Goal: Find specific page/section: Find specific page/section

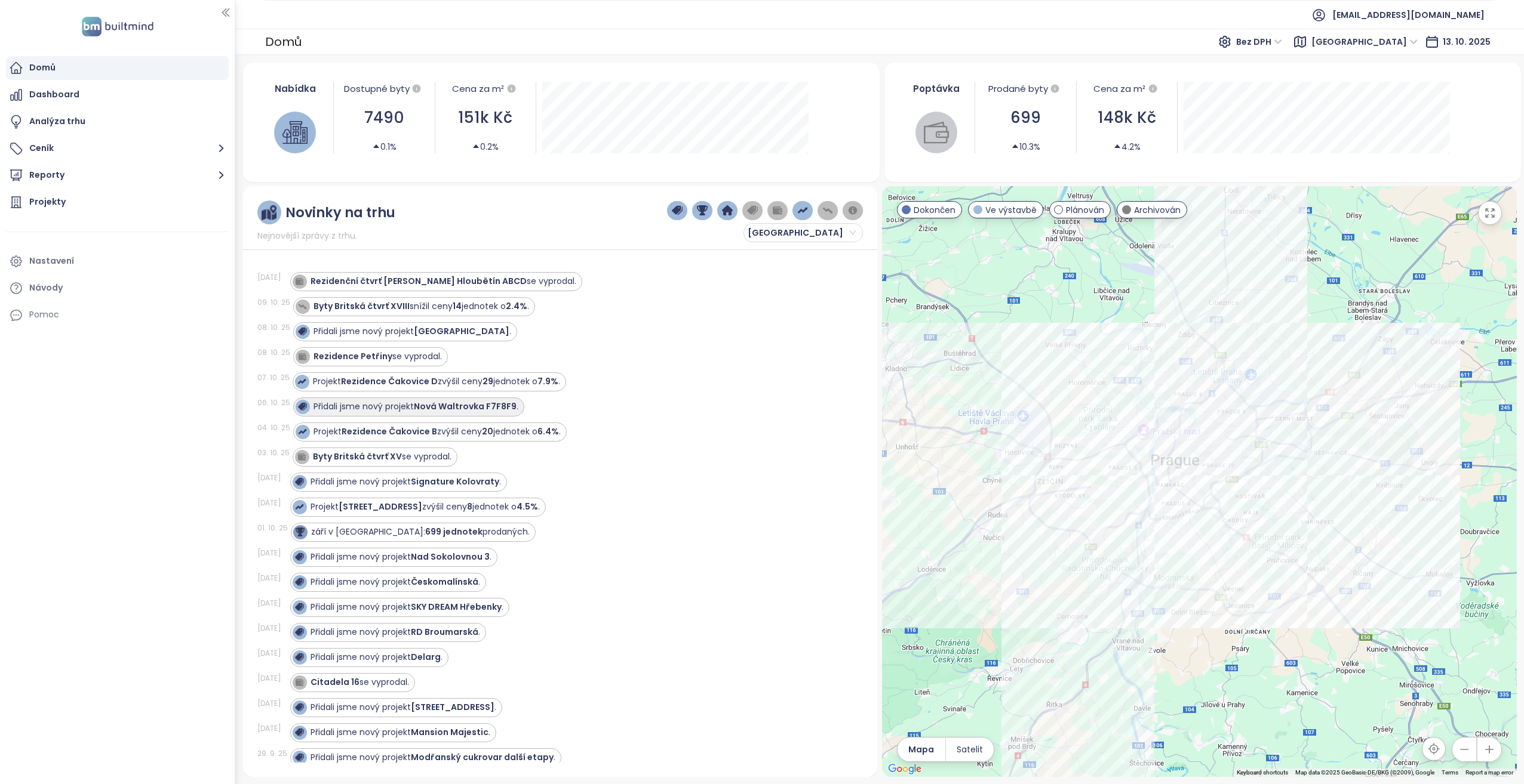
click at [471, 406] on strong "Nová Waltrovka F7F8F9" at bounding box center [465, 406] width 103 height 12
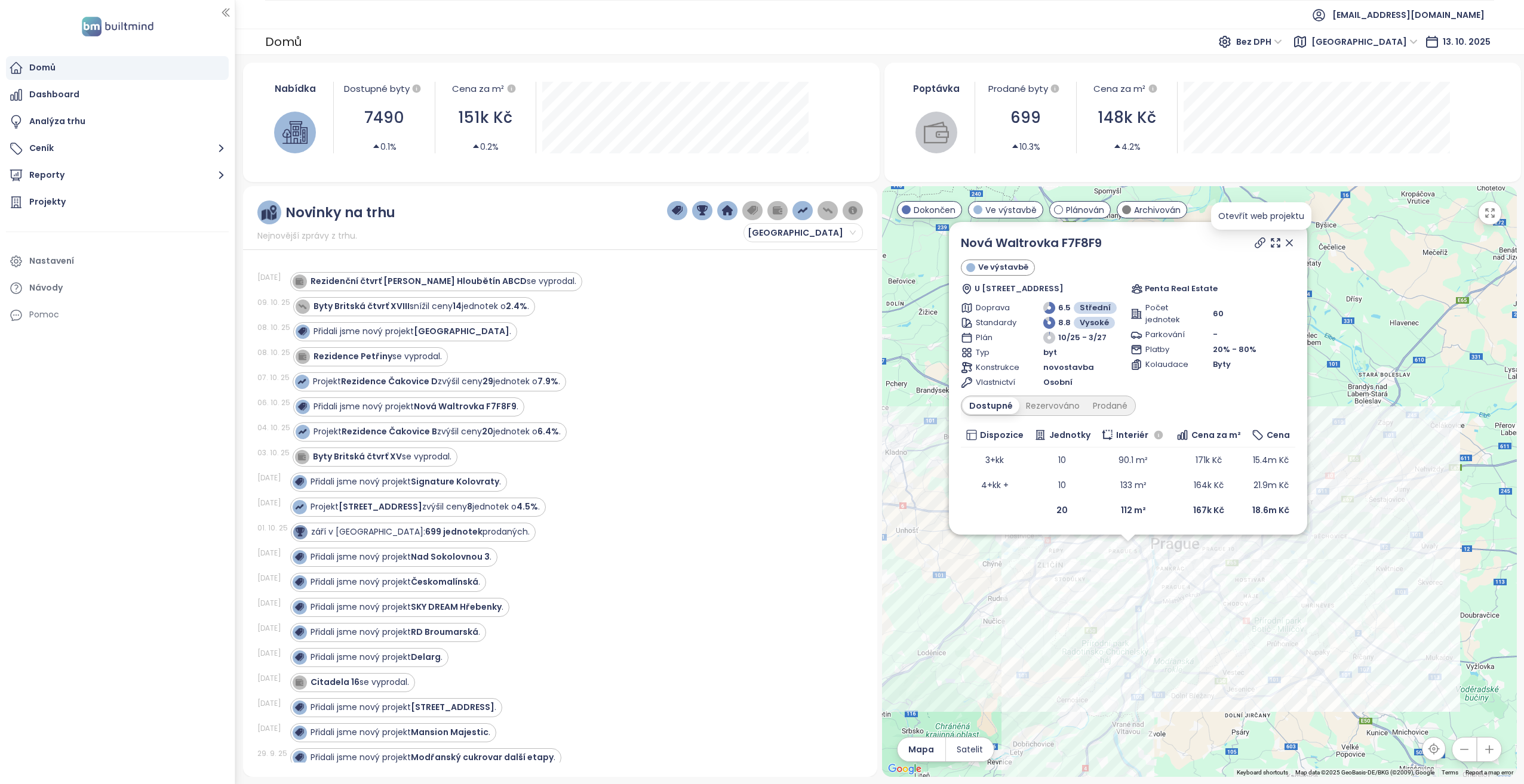
click at [1261, 242] on icon at bounding box center [1260, 243] width 10 height 10
click at [1172, 292] on span "Penta Real Estate" at bounding box center [1182, 289] width 73 height 12
drag, startPoint x: 1172, startPoint y: 292, endPoint x: 1149, endPoint y: 289, distance: 23.2
click at [1149, 289] on span "Penta Real Estate" at bounding box center [1182, 289] width 73 height 12
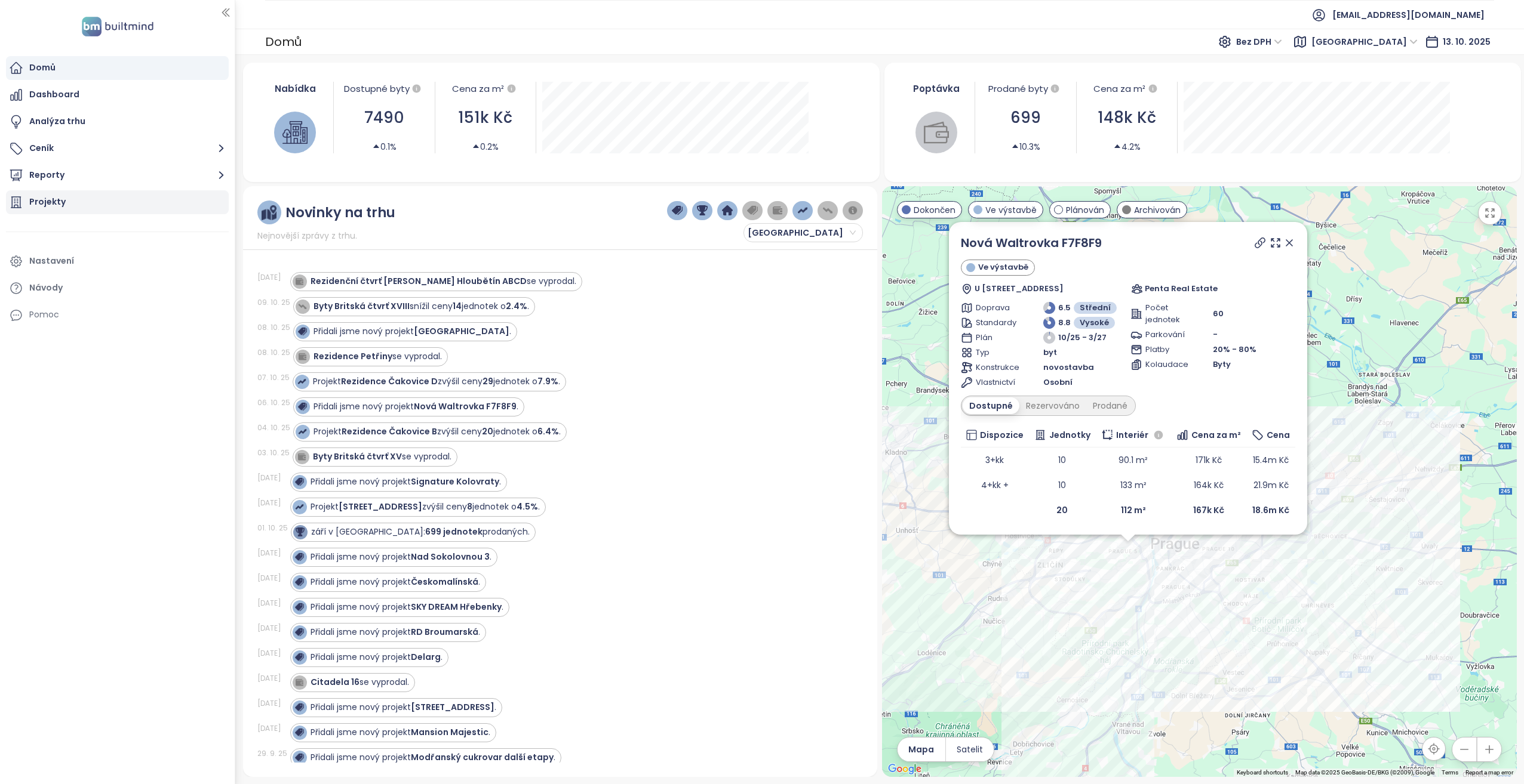
click at [43, 209] on div "Projekty" at bounding box center [47, 202] width 37 height 15
